Goal: Task Accomplishment & Management: Complete application form

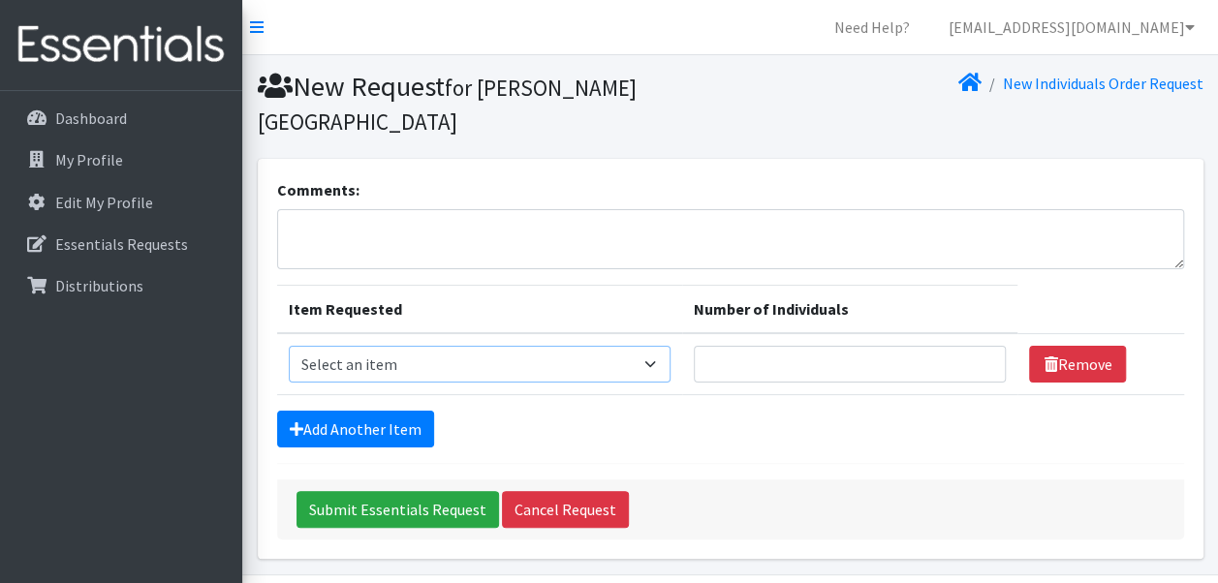
click at [581, 368] on select "Select an item Adult Briefs (Medium) Adult Briefs (XL) Adult Briefs (XS) Adult …" at bounding box center [480, 364] width 382 height 37
select select "4646"
click at [289, 346] on select "Select an item Adult Briefs (Medium) Adult Briefs (XL) Adult Briefs (XS) Adult …" at bounding box center [480, 364] width 382 height 37
click at [822, 370] on input "Number of Individuals" at bounding box center [850, 364] width 313 height 37
type input "1"
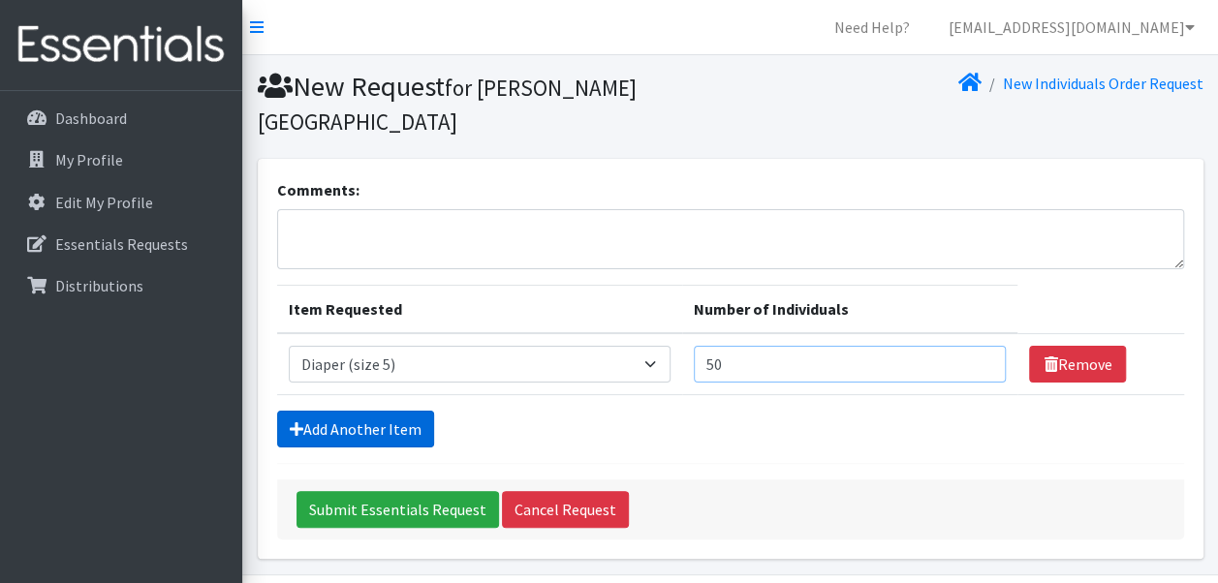
type input "50"
click at [395, 428] on link "Add Another Item" at bounding box center [355, 429] width 157 height 37
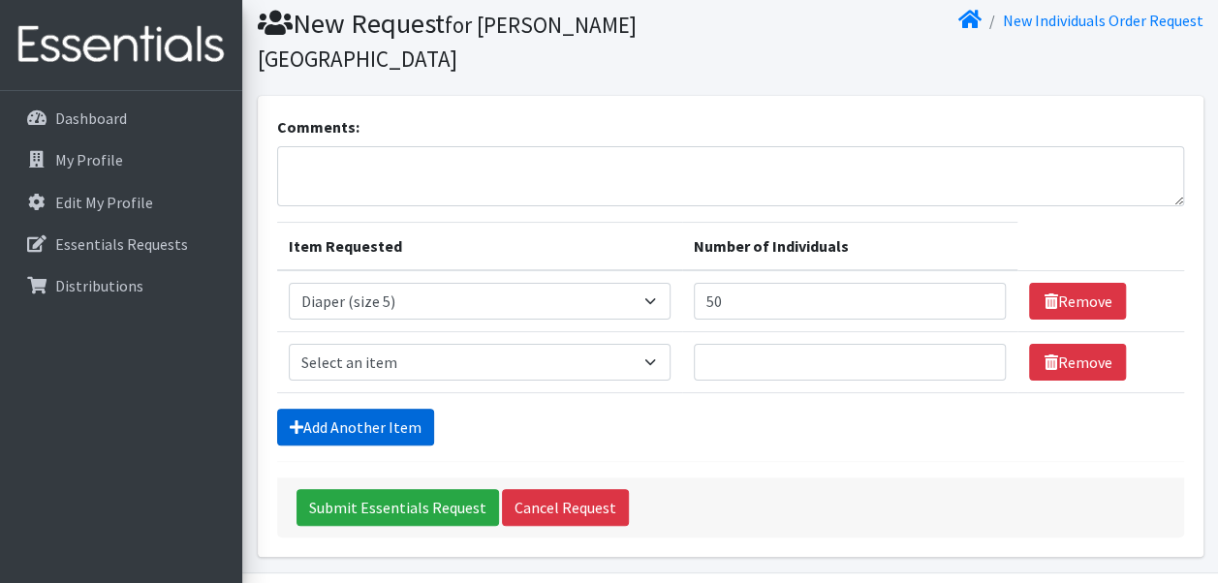
scroll to position [122, 0]
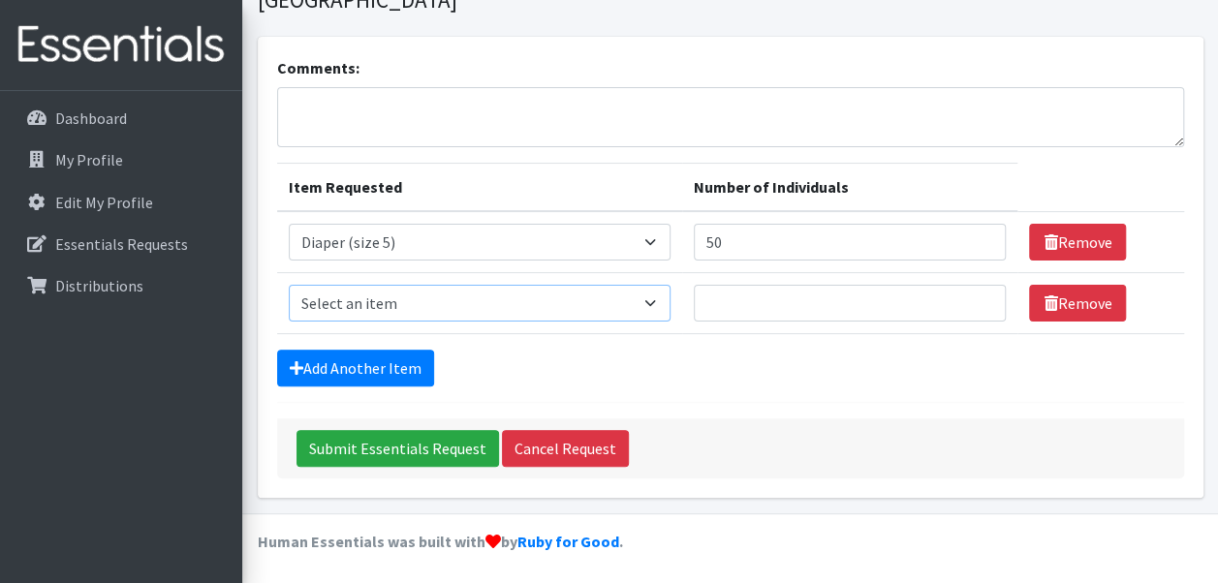
click at [490, 314] on select "Select an item Adult Briefs (Medium) Adult Briefs (XL) Adult Briefs (XS) Adult …" at bounding box center [480, 303] width 382 height 37
select select "4649"
click at [289, 285] on select "Select an item Adult Briefs (Medium) Adult Briefs (XL) Adult Briefs (XS) Adult …" at bounding box center [480, 303] width 382 height 37
click at [744, 311] on input "Number of Individuals" at bounding box center [850, 303] width 313 height 37
type input "50"
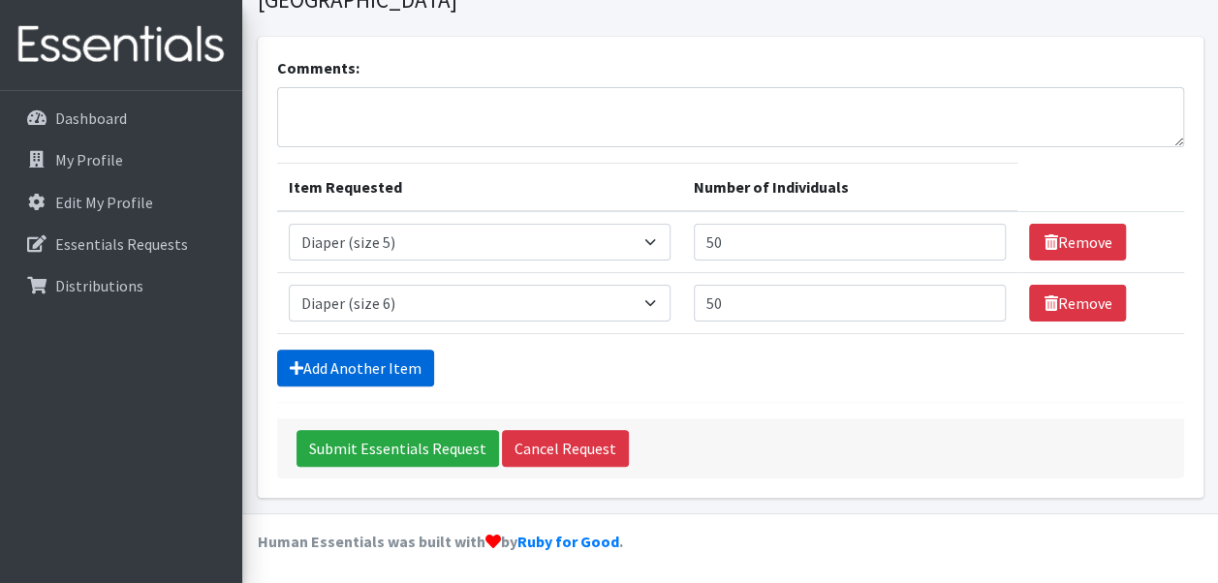
click at [324, 367] on link "Add Another Item" at bounding box center [355, 368] width 157 height 37
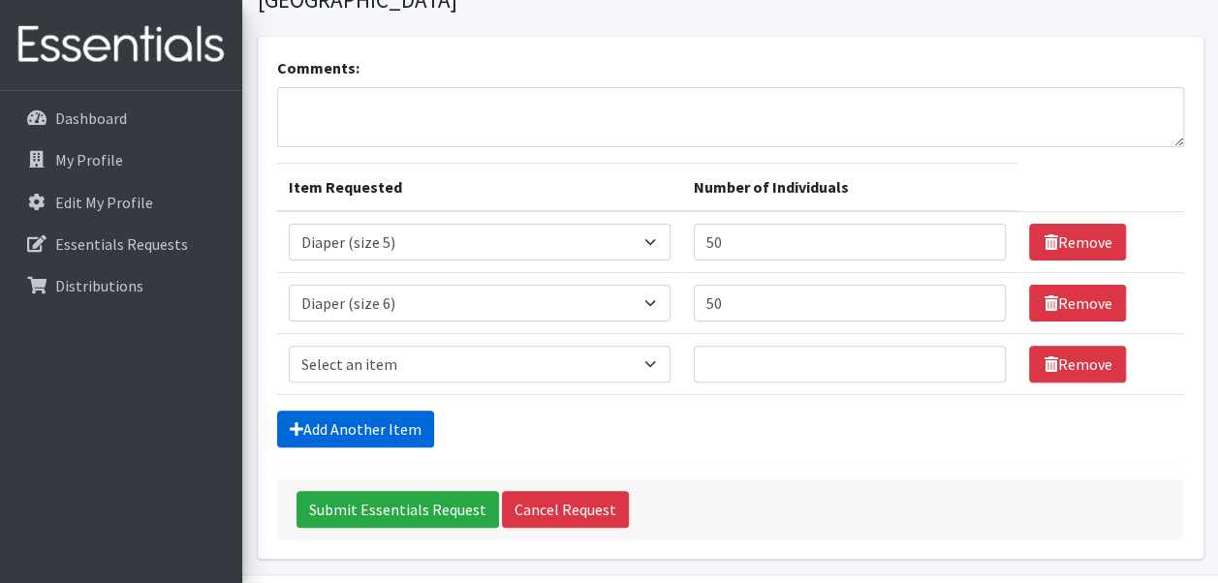
scroll to position [182, 0]
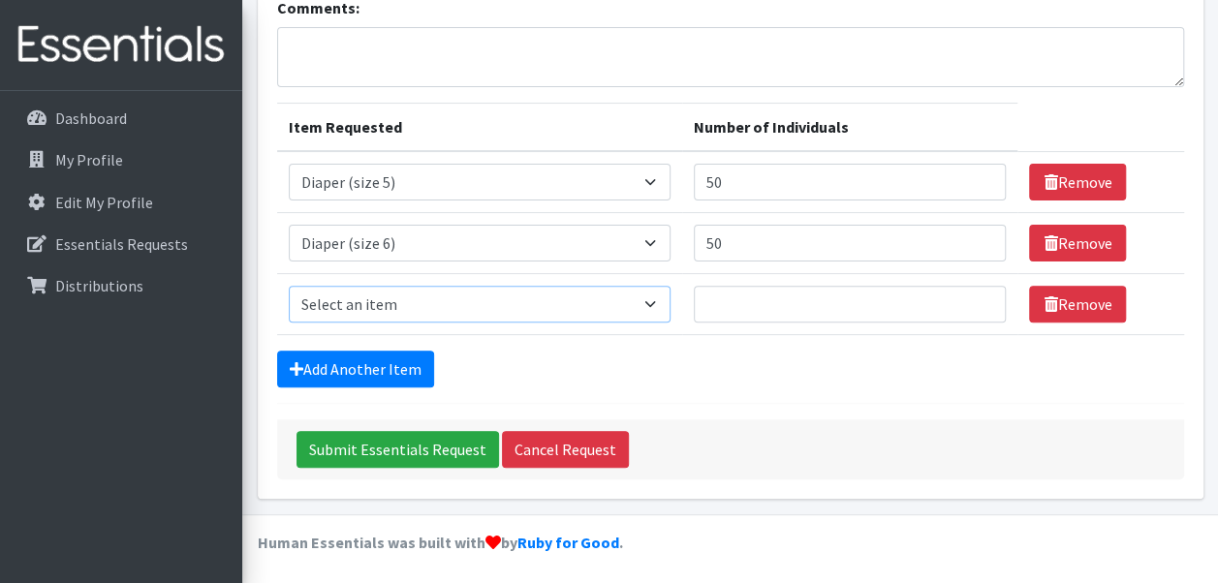
click at [463, 306] on select "Select an item Adult Briefs (Medium) Adult Briefs (XL) Adult Briefs (XS) Adult …" at bounding box center [480, 304] width 382 height 37
select select "5868"
click at [289, 286] on select "Select an item Adult Briefs (Medium) Adult Briefs (XL) Adult Briefs (XS) Adult …" at bounding box center [480, 304] width 382 height 37
click at [793, 307] on input "Number of Individuals" at bounding box center [850, 304] width 313 height 37
type input "50"
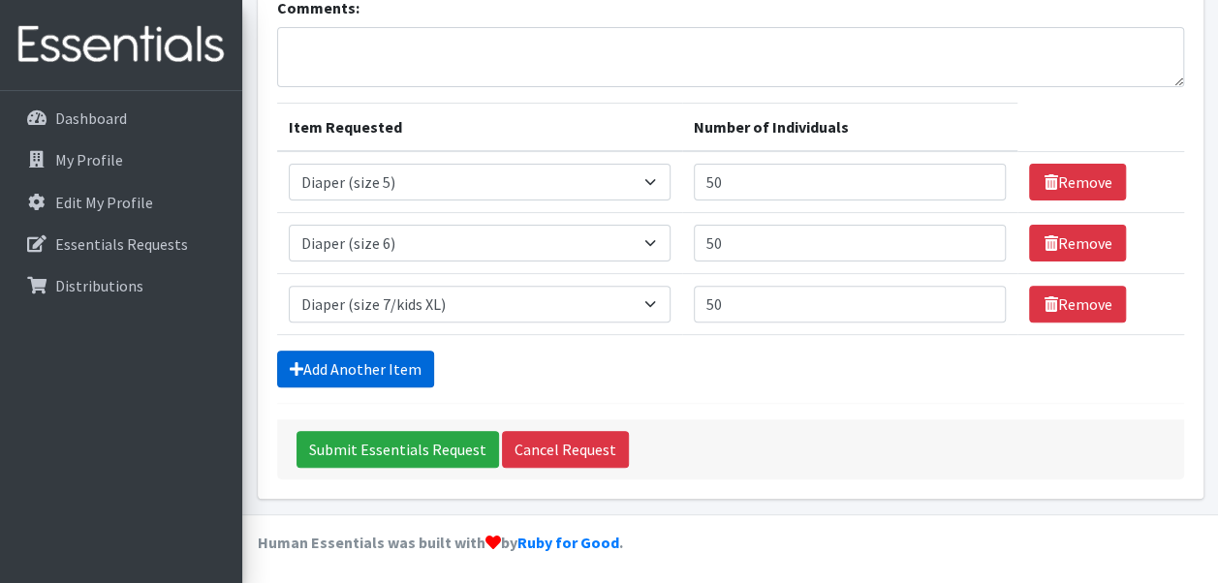
click at [358, 367] on link "Add Another Item" at bounding box center [355, 369] width 157 height 37
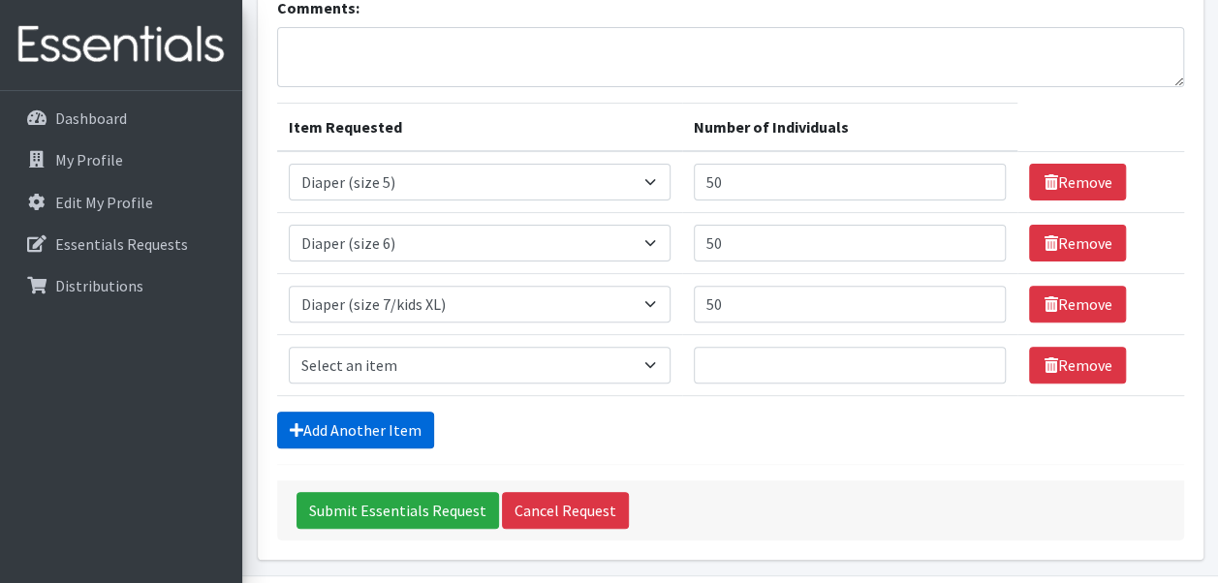
scroll to position [243, 0]
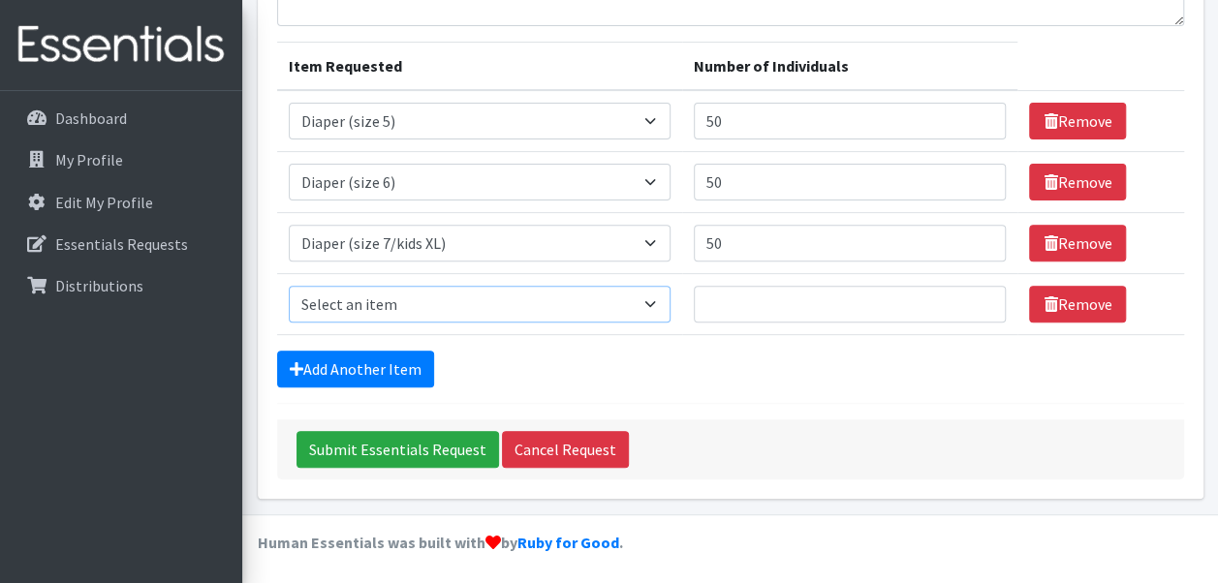
click at [476, 310] on select "Select an item Adult Briefs (Medium) Adult Briefs (XL) Adult Briefs (XS) Adult …" at bounding box center [480, 304] width 382 height 37
select select "11412"
click at [289, 286] on select "Select an item Adult Briefs (Medium) Adult Briefs (XL) Adult Briefs (XS) Adult …" at bounding box center [480, 304] width 382 height 37
click at [742, 302] on input "Number of Individuals" at bounding box center [850, 304] width 313 height 37
type input "100"
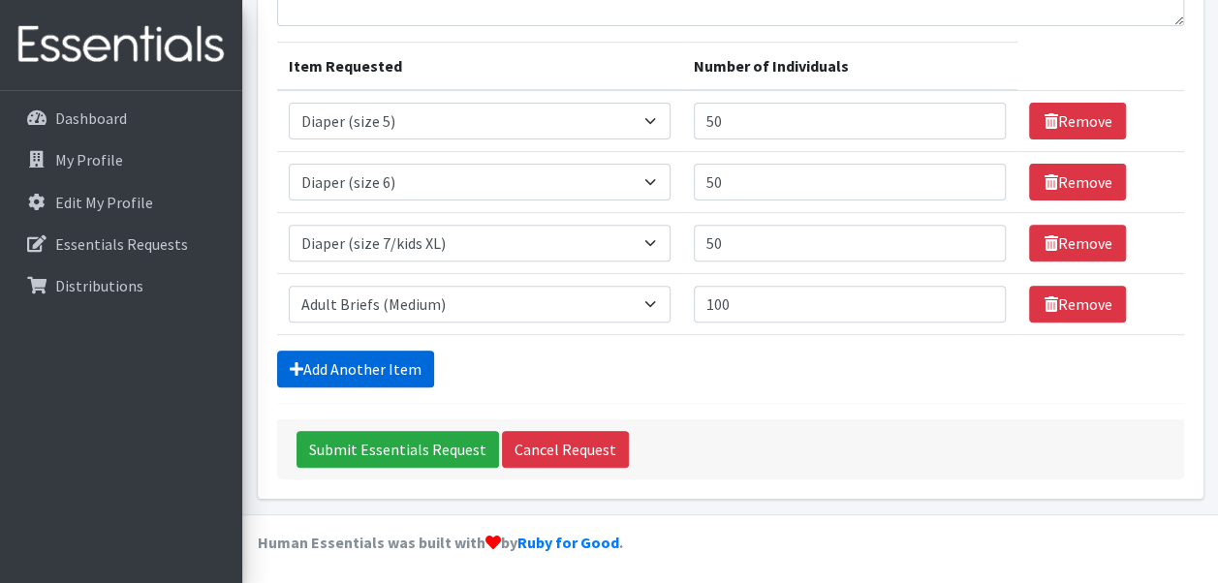
click at [354, 358] on link "Add Another Item" at bounding box center [355, 369] width 157 height 37
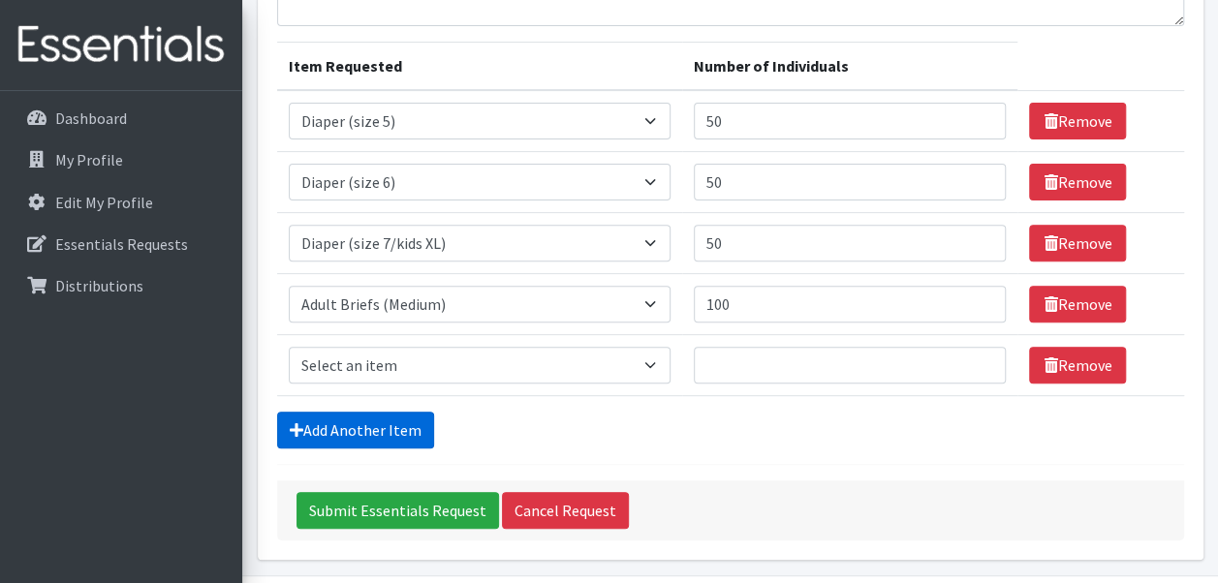
scroll to position [304, 0]
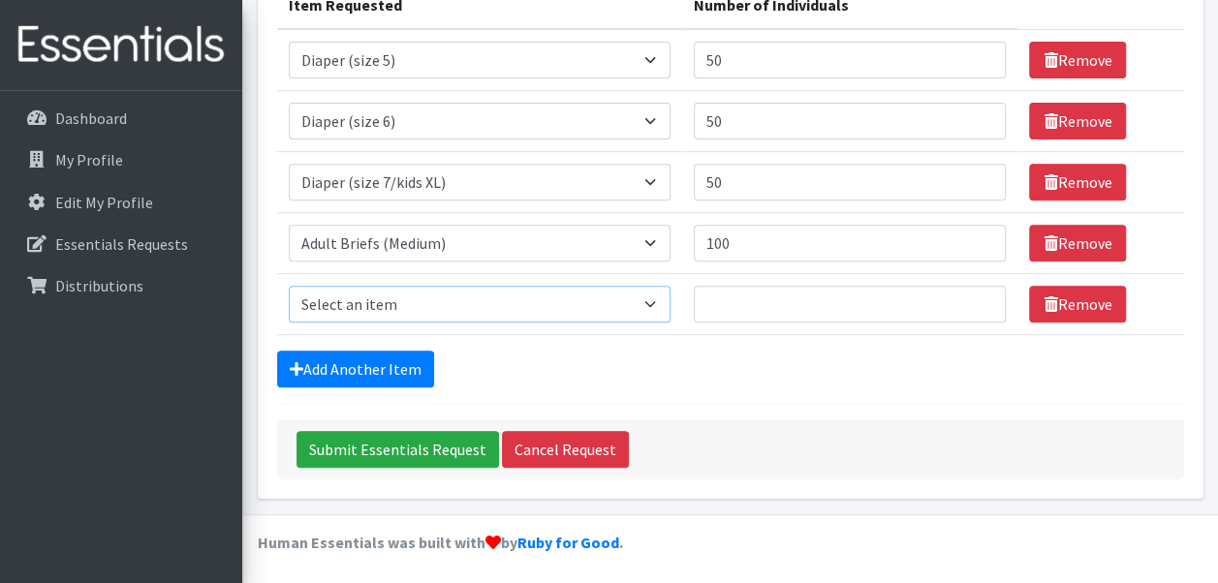
click at [426, 311] on select "Select an item Adult Briefs (Medium) Adult Briefs (XL) Adult Briefs (XS) Adult …" at bounding box center [480, 304] width 382 height 37
select select "11413"
click at [289, 286] on select "Select an item Adult Briefs (Medium) Adult Briefs (XL) Adult Briefs (XS) Adult …" at bounding box center [480, 304] width 382 height 37
click at [786, 298] on input "Number of Individuals" at bounding box center [850, 304] width 313 height 37
type input "100"
